Goal: Find specific page/section: Find specific page/section

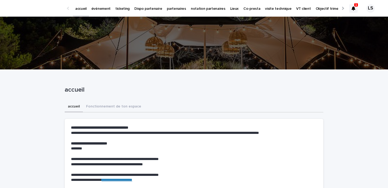
click at [355, 7] on icon at bounding box center [354, 8] width 4 height 4
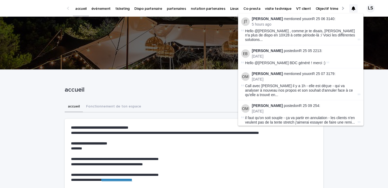
click at [353, 8] on icon at bounding box center [354, 8] width 4 height 4
click at [100, 8] on p "événement" at bounding box center [100, 5] width 19 height 11
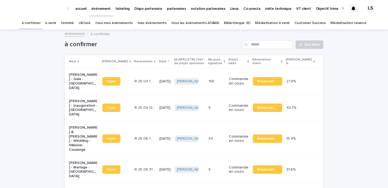
click at [81, 8] on p "accueil" at bounding box center [80, 5] width 11 height 11
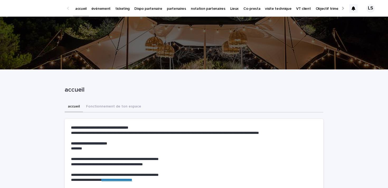
click at [95, 8] on p "événement" at bounding box center [100, 5] width 19 height 11
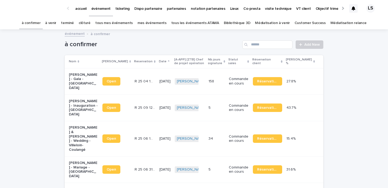
click at [56, 23] on link "à venir" at bounding box center [50, 23] width 11 height 12
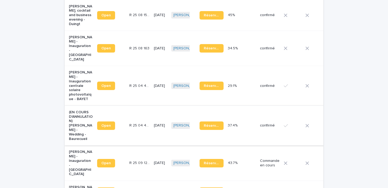
scroll to position [166, 0]
click at [80, 79] on p "[PERSON_NAME] - Inauguration centrale solaire photovoltaïque - BAYET" at bounding box center [81, 85] width 24 height 31
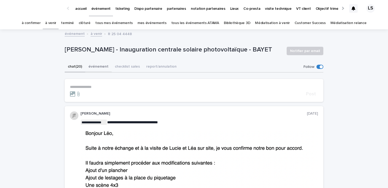
click at [96, 65] on button "événement" at bounding box center [98, 67] width 26 height 11
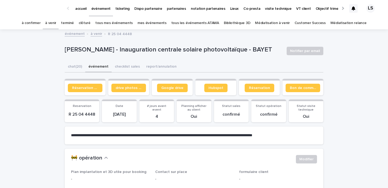
scroll to position [23, 0]
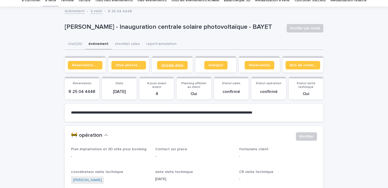
click at [170, 66] on span "Google drive" at bounding box center [172, 65] width 22 height 4
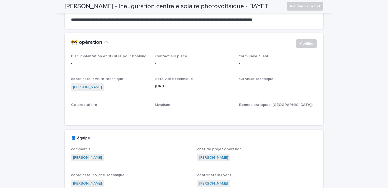
scroll to position [0, 0]
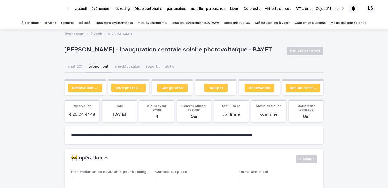
click at [354, 10] on icon at bounding box center [354, 8] width 4 height 4
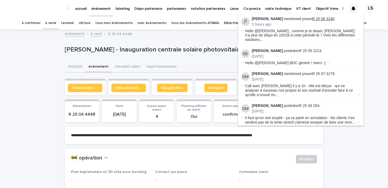
click at [318, 17] on link "R 25 06 3140" at bounding box center [324, 19] width 22 height 4
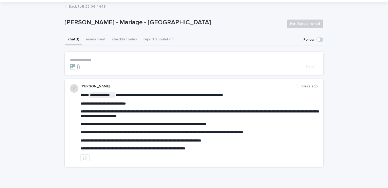
scroll to position [52, 0]
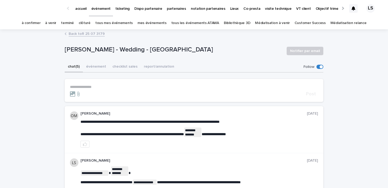
click at [79, 9] on p "accueil" at bounding box center [80, 5] width 11 height 11
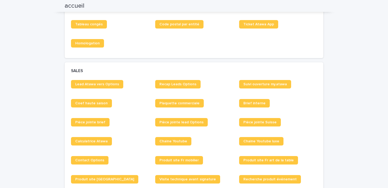
scroll to position [359, 0]
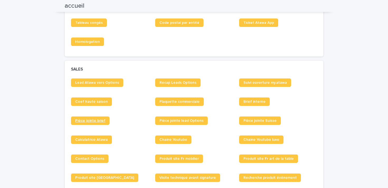
click at [99, 120] on span "Pièce jointe brief" at bounding box center [90, 121] width 30 height 4
